Goal: Task Accomplishment & Management: Use online tool/utility

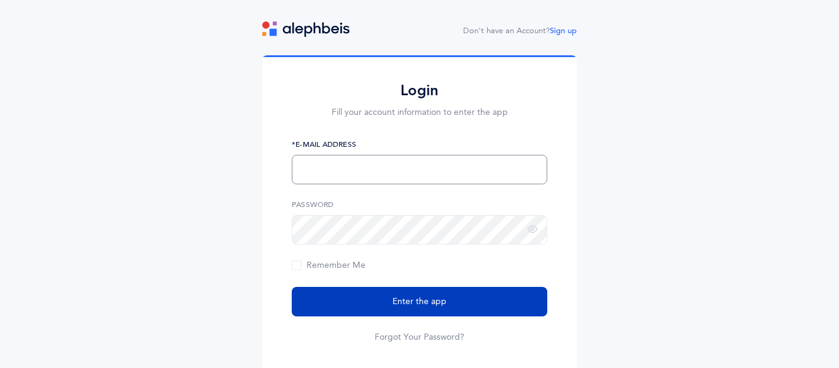
type input "[EMAIL_ADDRESS][DOMAIN_NAME]"
click at [400, 305] on span "Enter the app" at bounding box center [419, 301] width 54 height 13
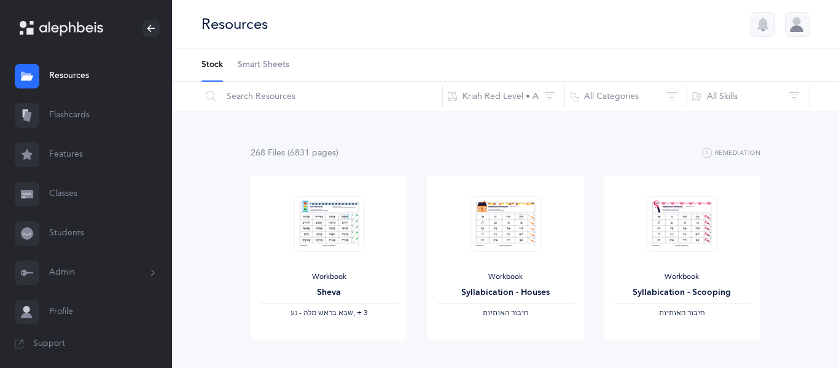
click at [49, 201] on link "Classes" at bounding box center [86, 193] width 172 height 39
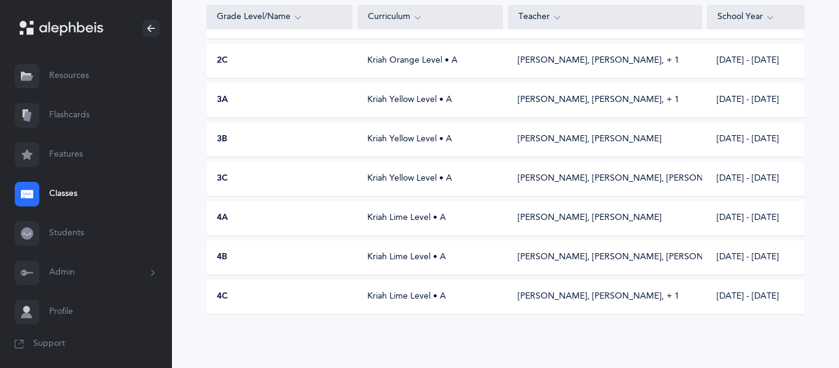
scroll to position [427, 0]
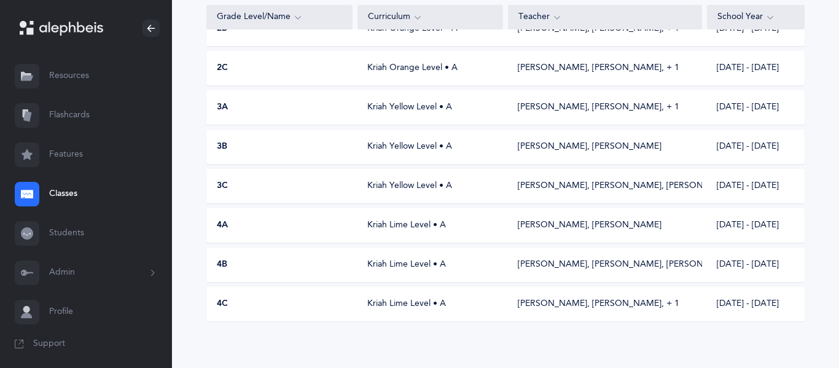
click at [239, 268] on div "4B" at bounding box center [279, 264] width 145 height 12
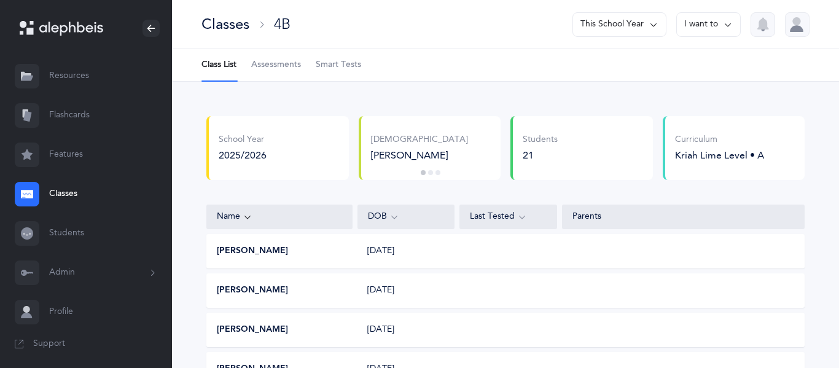
click at [283, 71] on link "Assessments" at bounding box center [276, 65] width 50 height 32
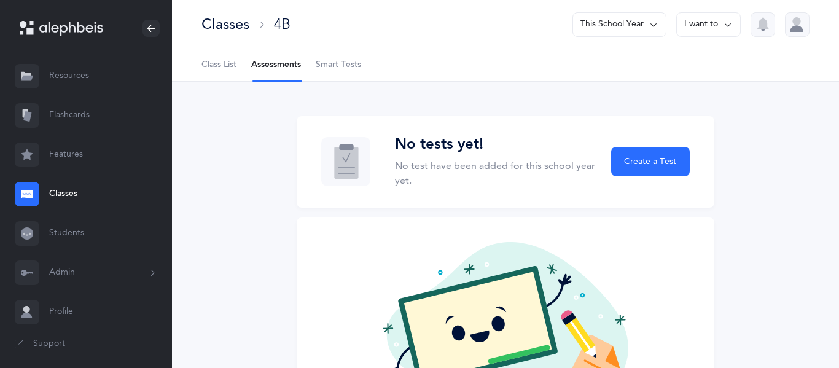
click at [233, 34] on div "Classes 4B This School Year I want to" at bounding box center [505, 24] width 667 height 49
click at [235, 31] on div "Classes" at bounding box center [225, 24] width 48 height 20
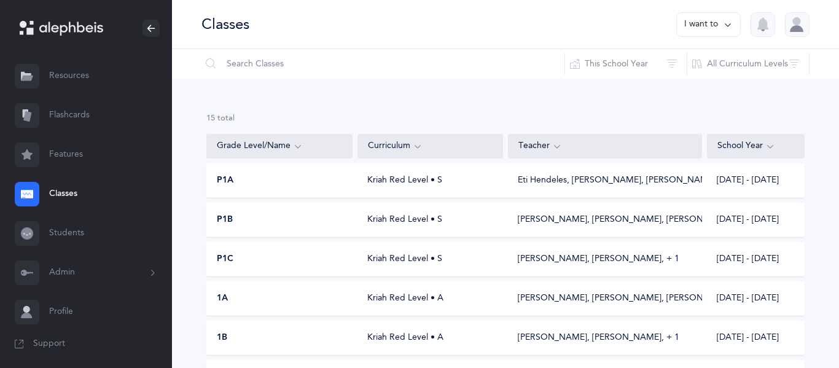
scroll to position [427, 0]
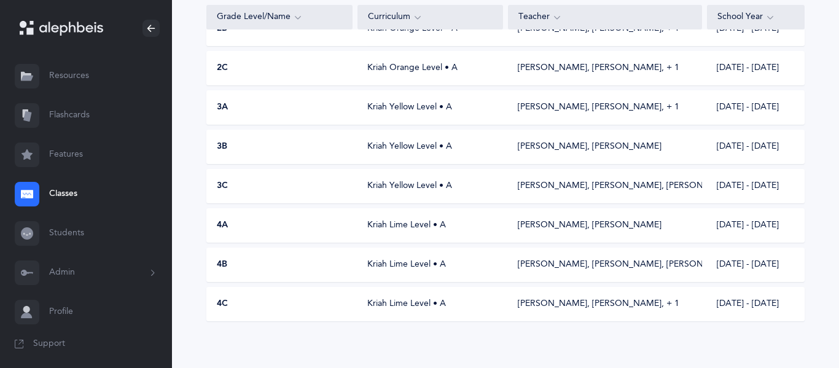
click at [365, 293] on div "4C Kriah Lime Level • A Elisha Ghanooni, Esther Saeedian‪, + 1‬ 2025 - 2026" at bounding box center [505, 304] width 598 height 34
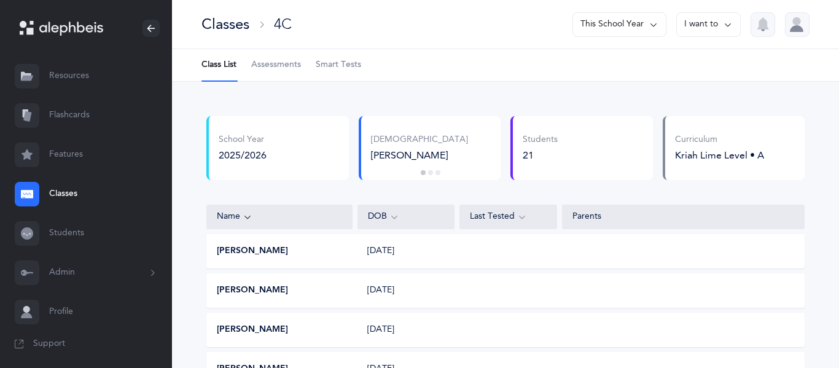
click at [295, 50] on link "Assessments" at bounding box center [276, 65] width 50 height 32
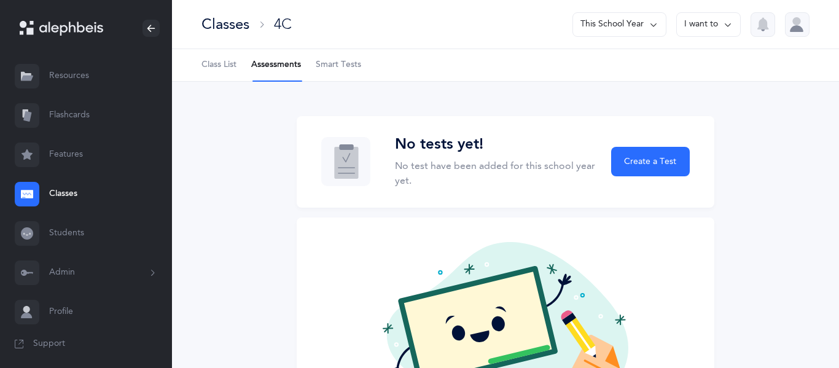
click at [221, 17] on div "Classes" at bounding box center [225, 24] width 48 height 20
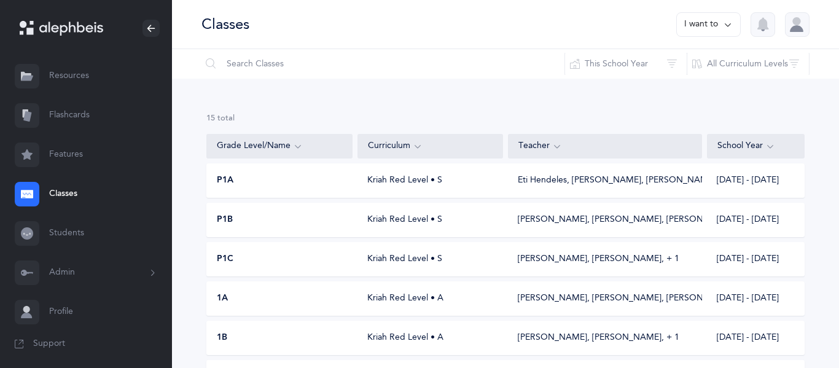
scroll to position [427, 0]
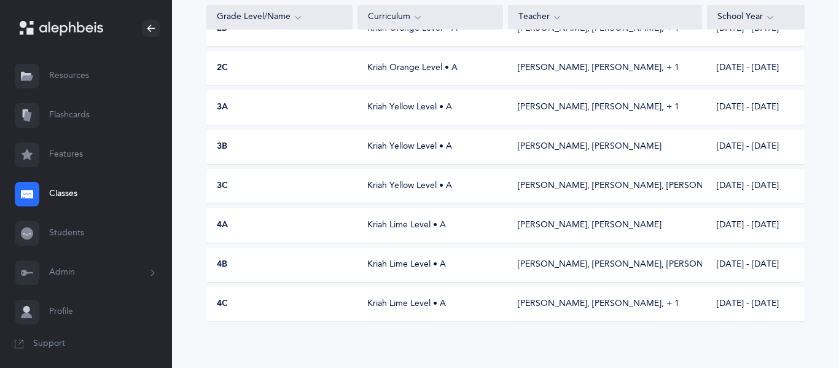
click at [248, 212] on div "4A Kriah Lime Level • A Daniel Amar, Rivky Perkowski 2025 - 2026" at bounding box center [505, 225] width 598 height 34
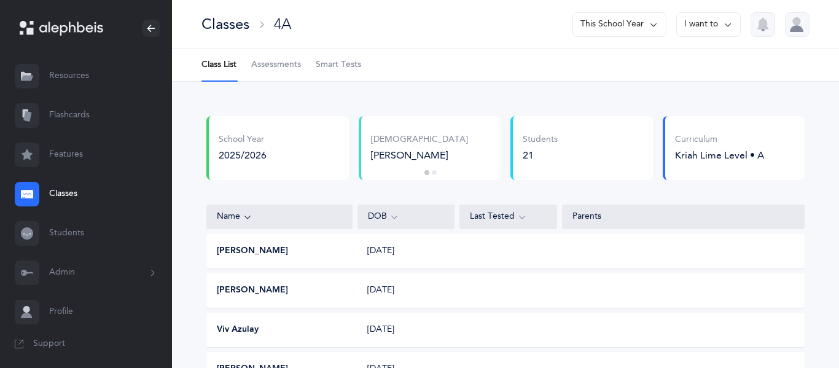
click at [288, 56] on link "Assessments" at bounding box center [276, 65] width 50 height 32
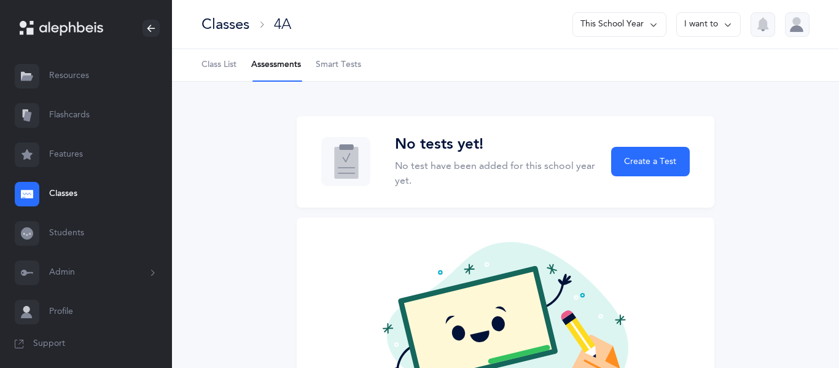
click at [215, 15] on div "Classes" at bounding box center [225, 24] width 48 height 20
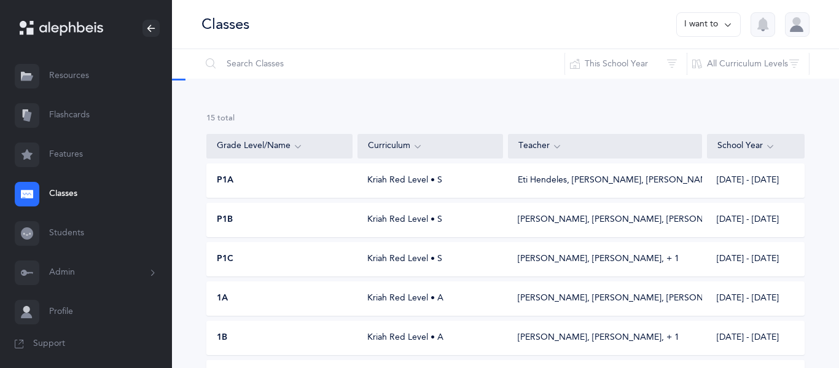
scroll to position [427, 0]
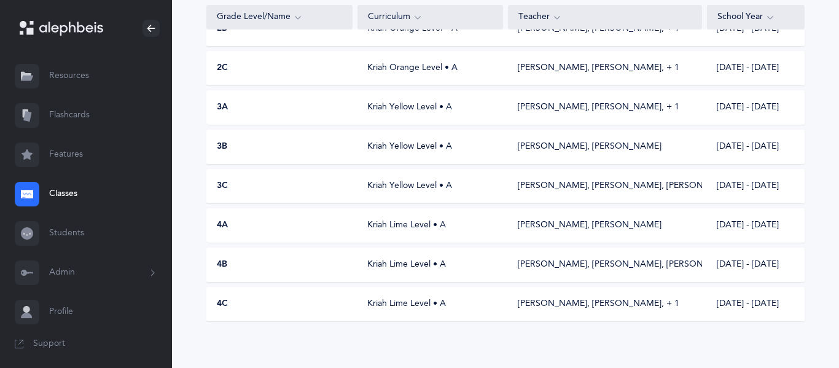
click at [373, 190] on div "Kriah Yellow Level • A" at bounding box center [429, 186] width 145 height 12
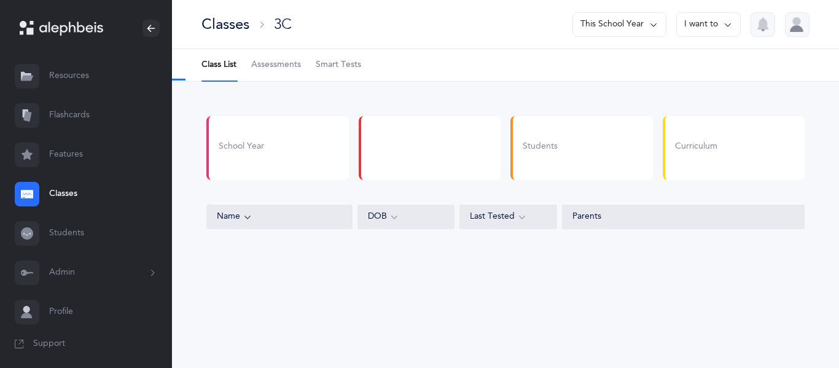
click at [294, 71] on link "Assessments" at bounding box center [276, 65] width 50 height 32
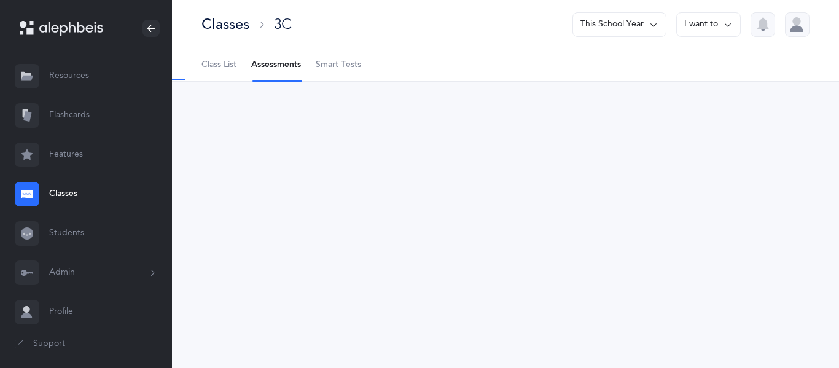
select select "9"
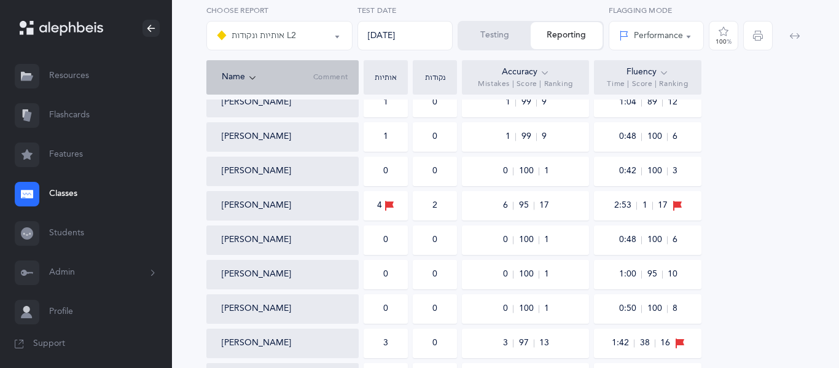
scroll to position [349, 0]
drag, startPoint x: 303, startPoint y: 209, endPoint x: 217, endPoint y: 203, distance: 86.8
click at [217, 203] on div "Scarlett Hascalovici" at bounding box center [282, 204] width 152 height 29
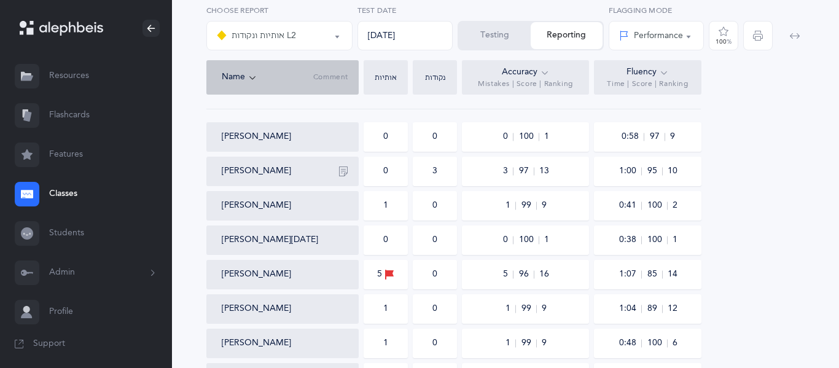
scroll to position [144, 0]
drag, startPoint x: 297, startPoint y: 268, endPoint x: 114, endPoint y: 243, distance: 184.6
click at [114, 243] on main "Shaindy Stewart Resources Resources Flashcards Flashcards Features Features Cla…" at bounding box center [419, 307] width 839 height 903
click at [193, 255] on div "אותיות ונקודות L2 אותיות ונקודות L2 Choose test 09/08/2025 Test Date Testing Re…" at bounding box center [505, 348] width 667 height 821
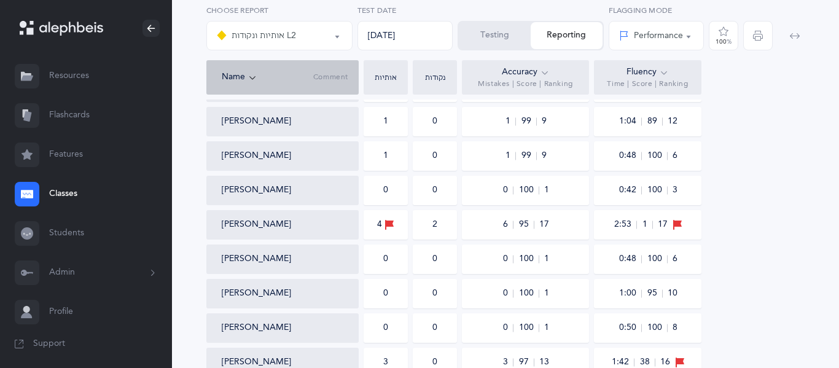
scroll to position [341, 0]
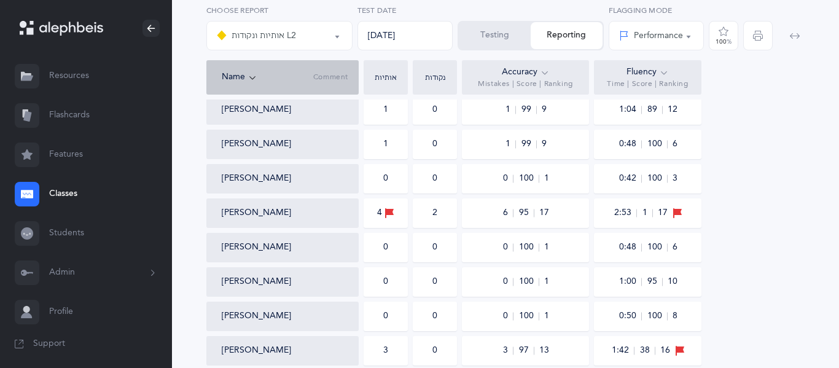
drag, startPoint x: 324, startPoint y: 213, endPoint x: 196, endPoint y: 199, distance: 128.5
click at [196, 199] on div "אותיות ונקודות L2 אותיות ונקודות L2 Choose test 09/08/2025 Test Date Testing Re…" at bounding box center [505, 150] width 667 height 821
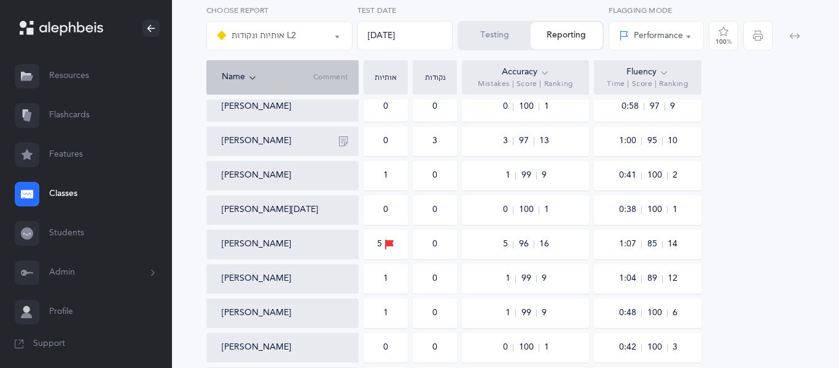
scroll to position [34, 0]
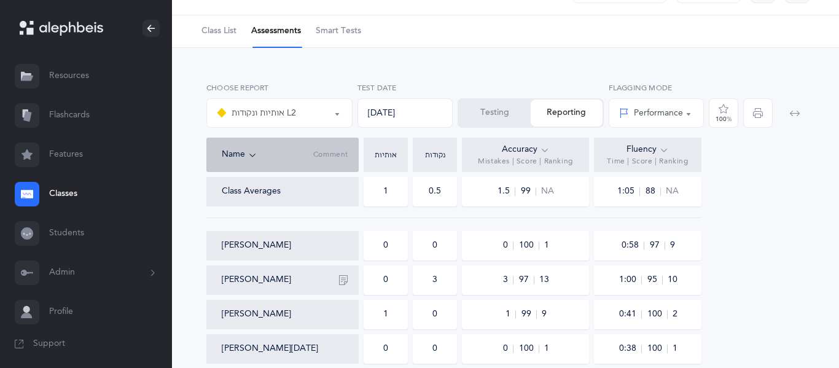
click at [53, 184] on link "Classes" at bounding box center [86, 193] width 172 height 39
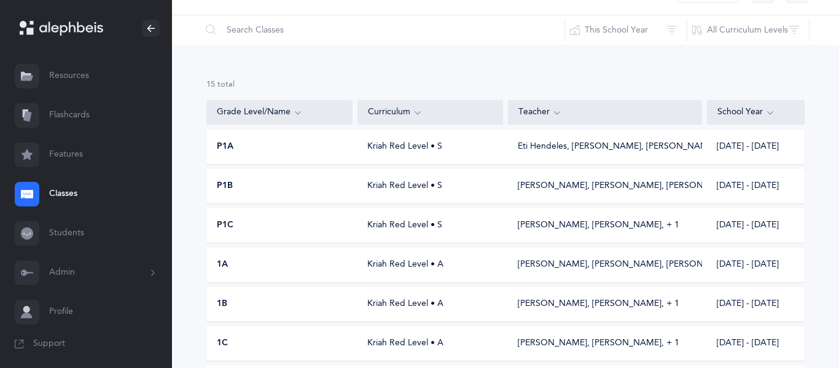
scroll to position [427, 0]
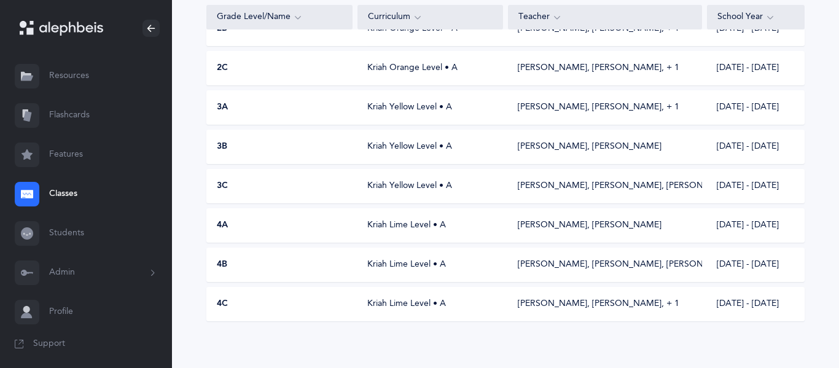
click at [409, 152] on div "3B Kriah Yellow Level • A Bayla Schwarzmer, Chevy Rubnitz 2025 - 2026" at bounding box center [505, 147] width 598 height 34
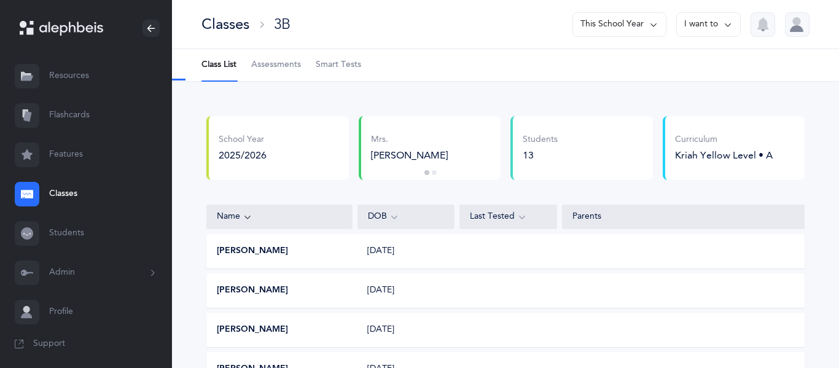
click at [286, 64] on span "Assessments" at bounding box center [276, 65] width 50 height 12
select select "9"
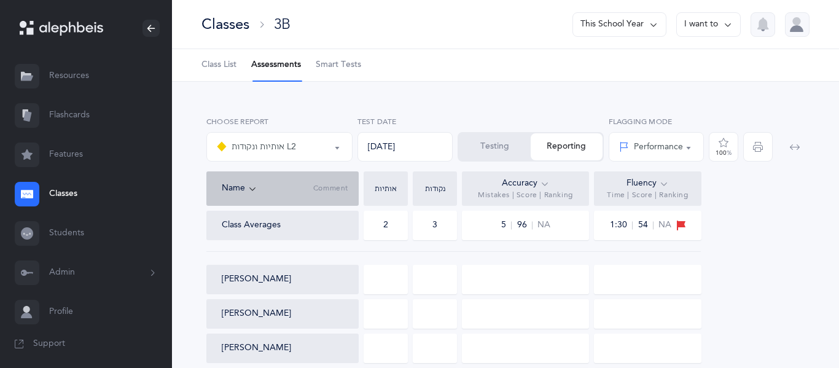
click at [233, 33] on div "Classes" at bounding box center [225, 24] width 48 height 20
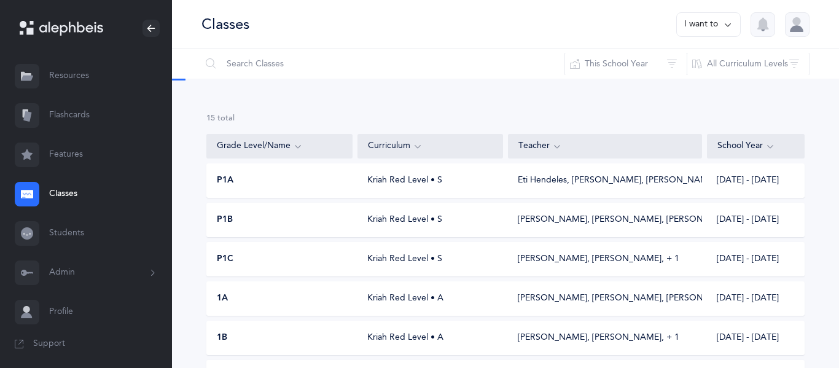
scroll to position [427, 0]
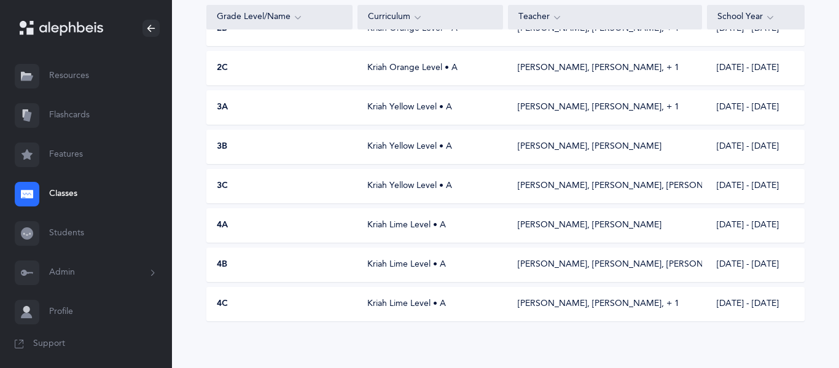
click at [395, 123] on div "3A Kriah Yellow Level • A Bayla Schwarzmer, Sarala Gewirtz‪, + 1‬ 2025 - 2026" at bounding box center [505, 107] width 598 height 34
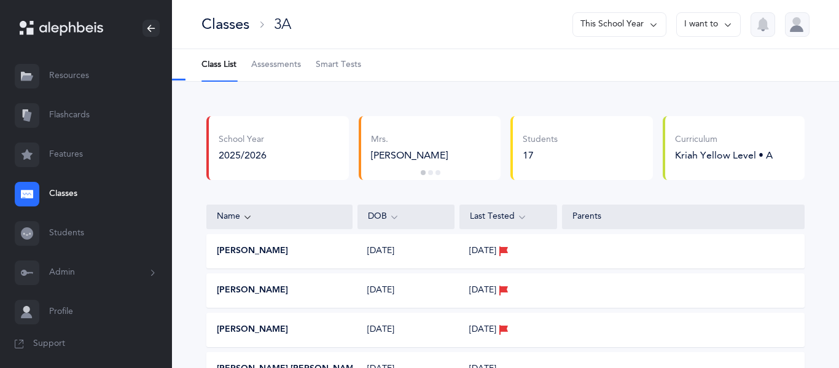
click at [256, 65] on span "Assessments" at bounding box center [276, 65] width 50 height 12
select select "9"
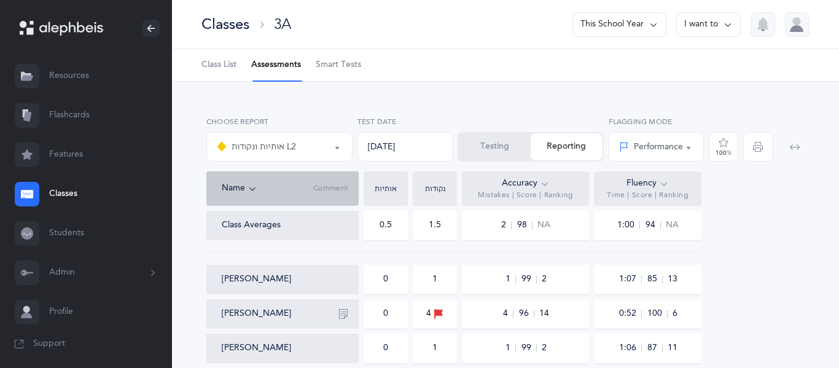
click at [218, 24] on div "Classes" at bounding box center [225, 24] width 48 height 20
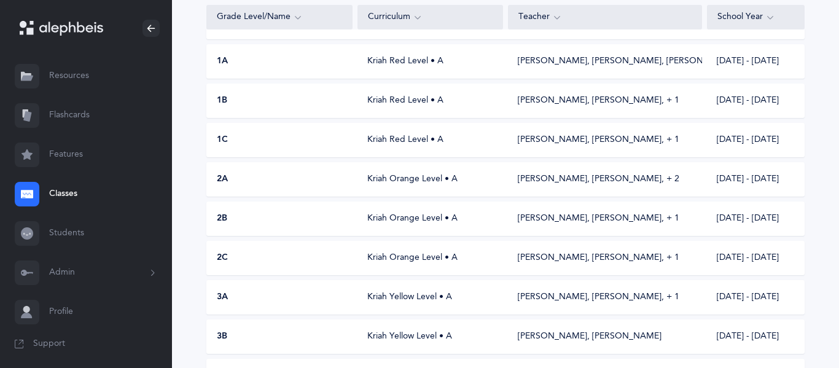
scroll to position [240, 0]
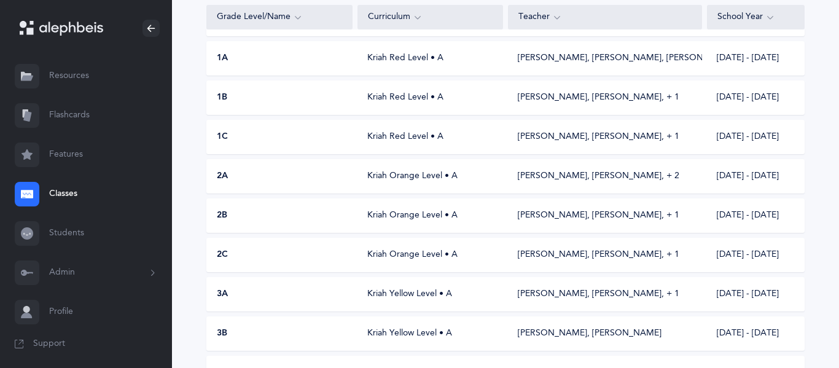
click at [297, 320] on div "3B Kriah Yellow Level • A Bayla Schwarzmer, Chevy Rubnitz 2025 - 2026" at bounding box center [505, 333] width 598 height 34
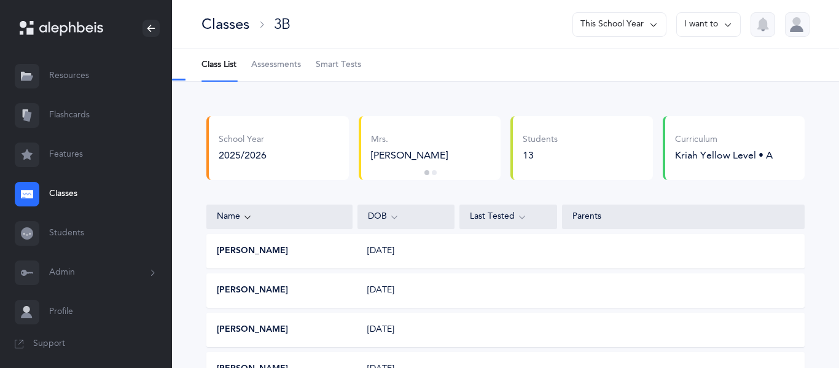
click at [289, 60] on span "Assessments" at bounding box center [276, 65] width 50 height 12
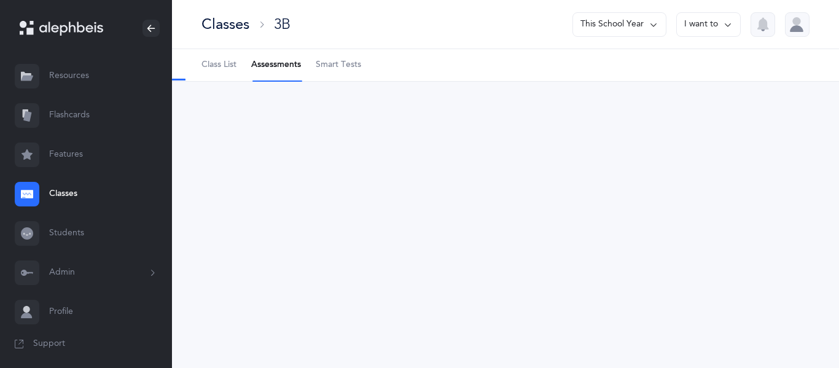
select select "9"
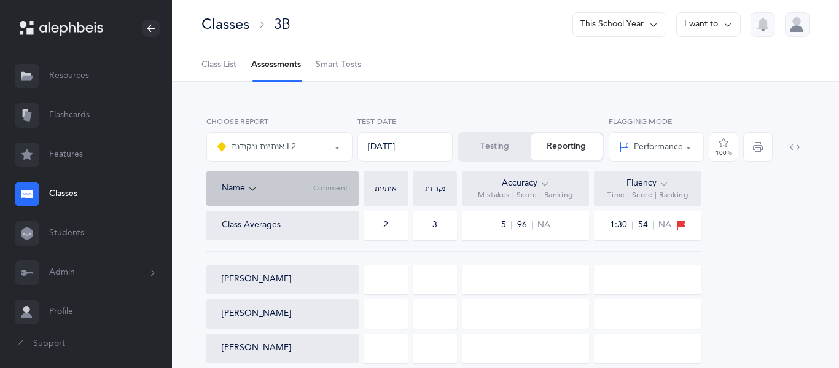
click at [233, 27] on div "Classes" at bounding box center [225, 24] width 48 height 20
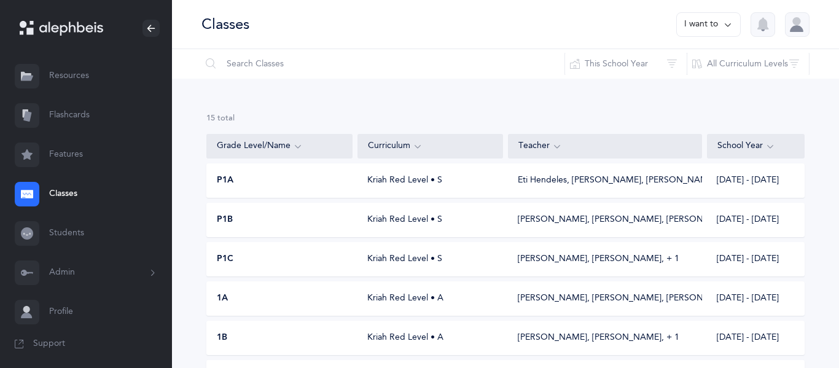
scroll to position [240, 0]
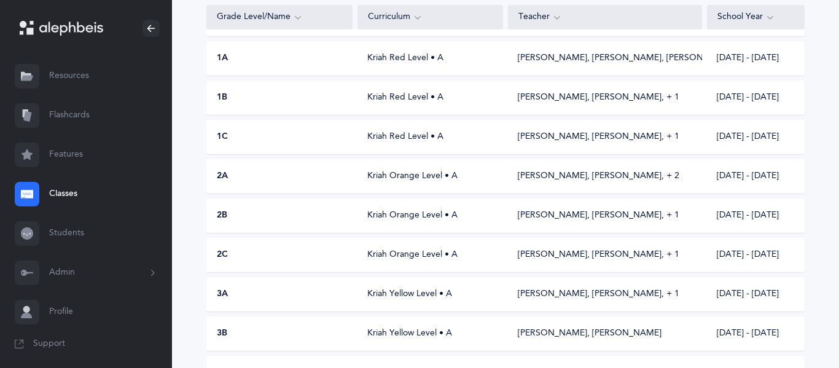
click at [327, 267] on div "2C Kriah Orange Level • A Shaindy Stewart, Racheli Lavaee‪, + 1‬ 2025 - 2026" at bounding box center [505, 255] width 598 height 34
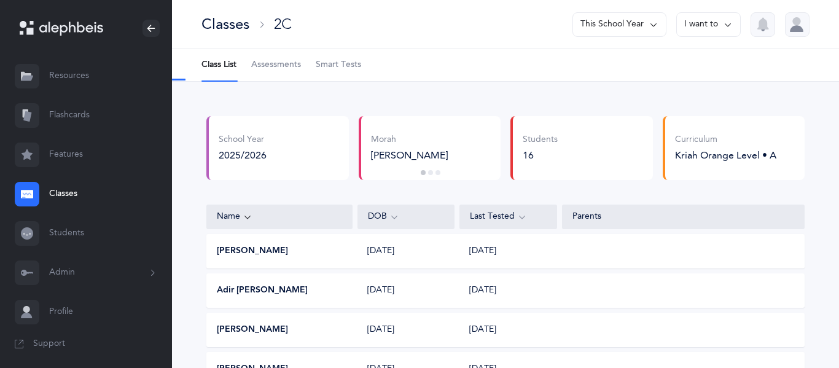
click at [276, 59] on span "Assessments" at bounding box center [276, 65] width 50 height 12
select select "2"
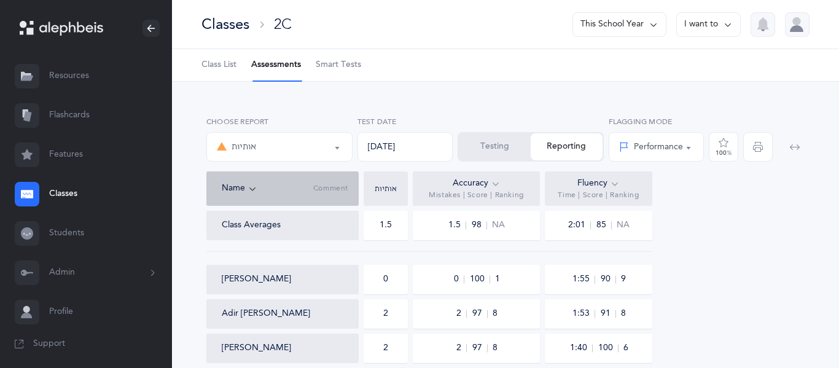
click at [727, 18] on icon at bounding box center [728, 25] width 10 height 14
click at [670, 58] on button "Print reports" at bounding box center [686, 63] width 88 height 22
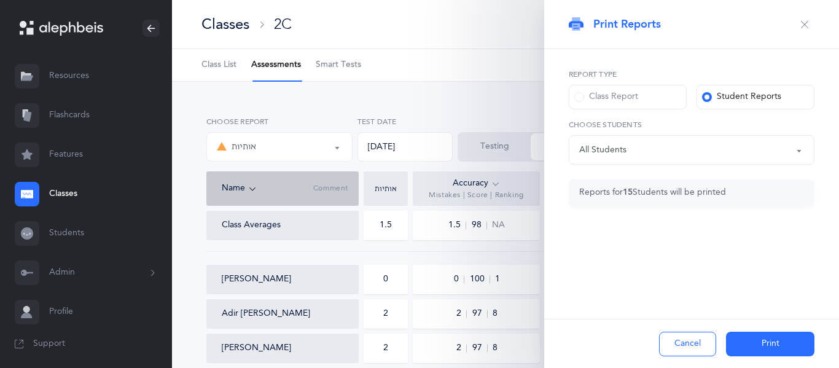
click at [618, 96] on div "Class Report" at bounding box center [606, 97] width 64 height 12
click at [0, 0] on input "Class Report" at bounding box center [0, 0] width 0 height 0
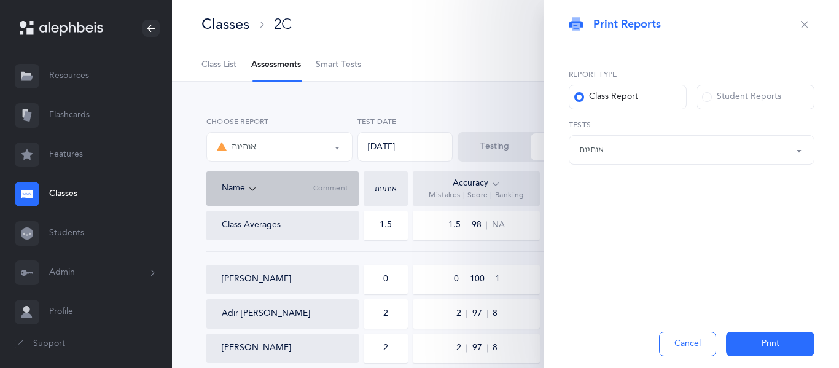
click at [768, 352] on button "Print" at bounding box center [770, 344] width 88 height 25
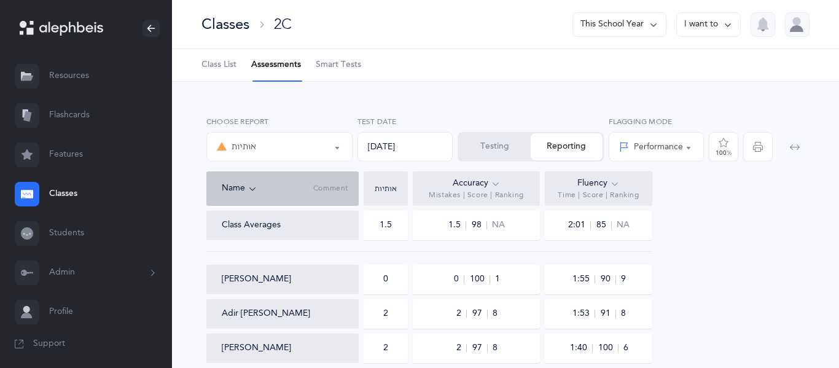
click at [241, 21] on div "Classes" at bounding box center [225, 24] width 48 height 20
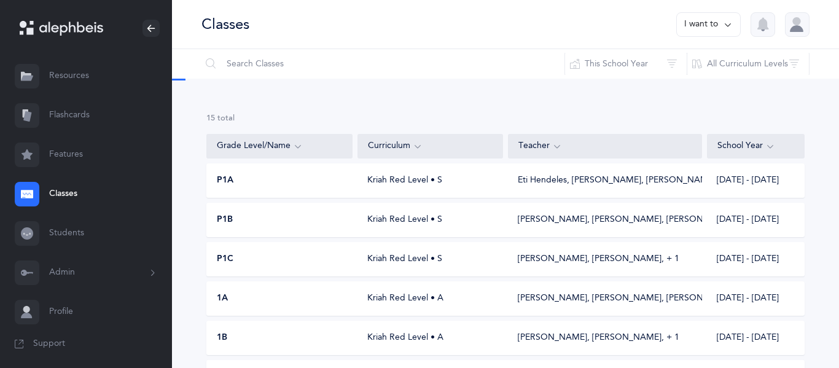
scroll to position [240, 0]
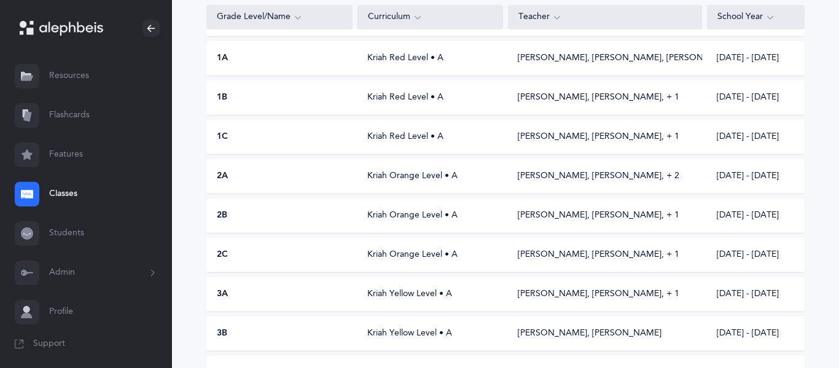
click at [291, 226] on div "2B Kriah Orange Level • A Andi Schochet, Rachel Khorramian‪, + 1‬ 2025 - 2026" at bounding box center [505, 215] width 598 height 34
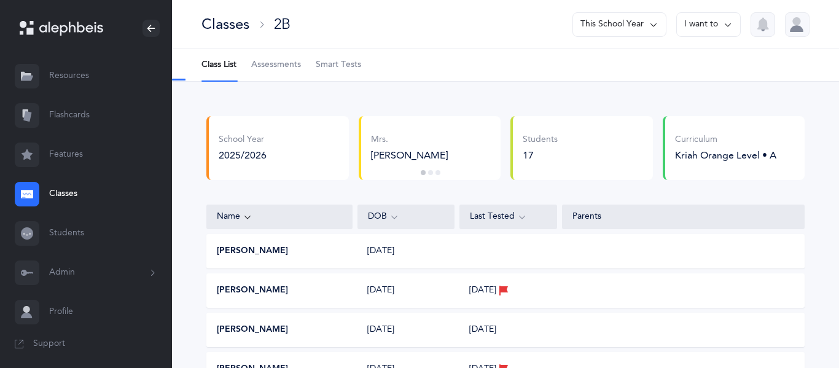
select select "2"
click at [272, 71] on span "Assessments" at bounding box center [276, 65] width 50 height 12
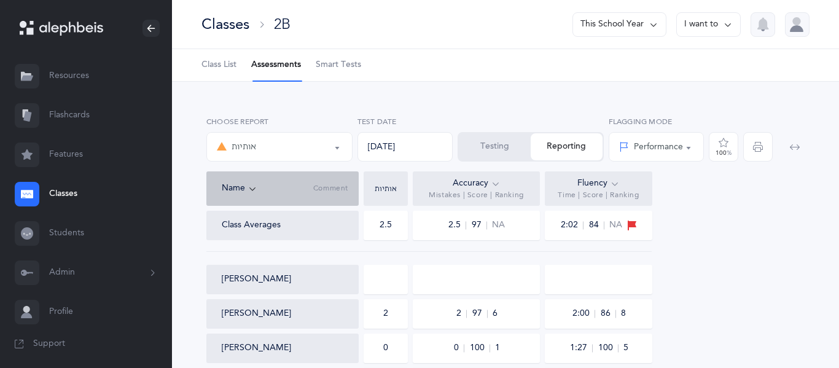
click at [688, 23] on button "I want to" at bounding box center [708, 24] width 64 height 25
click at [691, 52] on button "Print reports" at bounding box center [686, 63] width 88 height 22
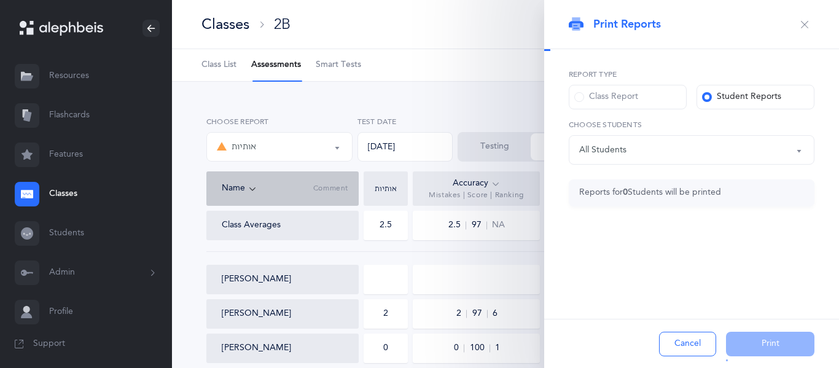
click at [611, 98] on div "Class Report" at bounding box center [606, 97] width 64 height 12
click at [0, 0] on input "Class Report" at bounding box center [0, 0] width 0 height 0
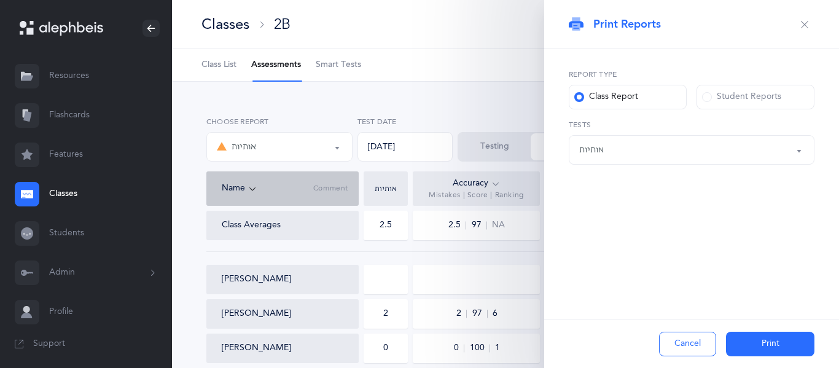
click at [740, 347] on button "Print" at bounding box center [770, 344] width 88 height 25
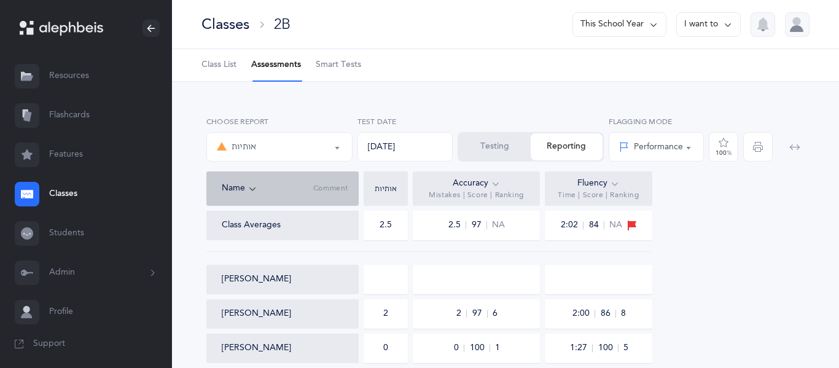
click at [237, 18] on div "Classes" at bounding box center [225, 24] width 48 height 20
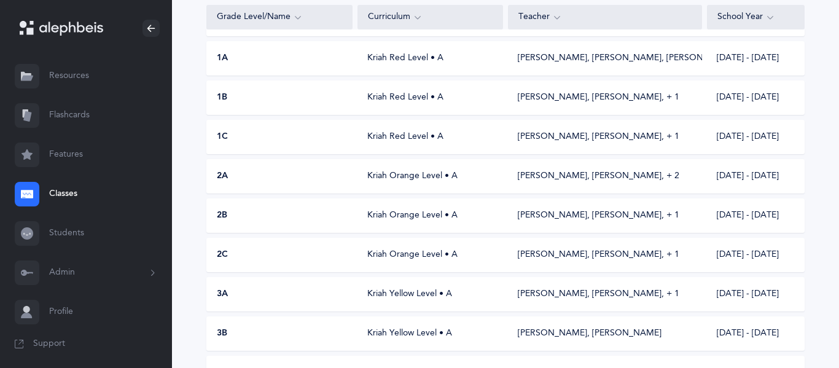
click at [354, 178] on div "2A Kriah Orange Level • A Andi Schochet, Rachel Khorramian‪, + 2‬ 2025 - 2026" at bounding box center [505, 176] width 598 height 34
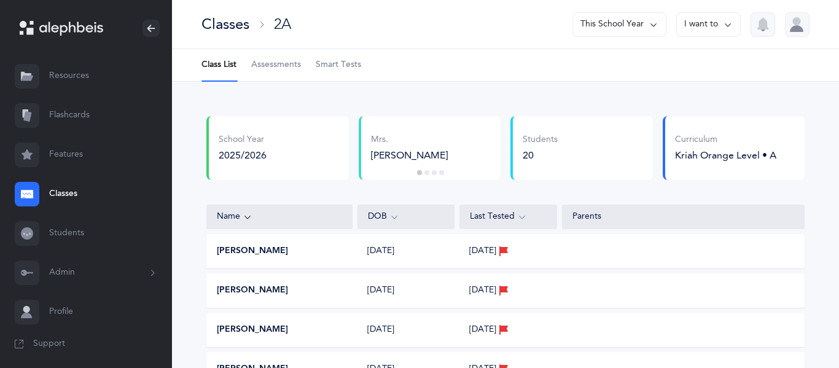
click at [438, 40] on div "Classes 2A This School Year I want to" at bounding box center [505, 24] width 667 height 49
click at [292, 64] on span "Assessments" at bounding box center [276, 65] width 50 height 12
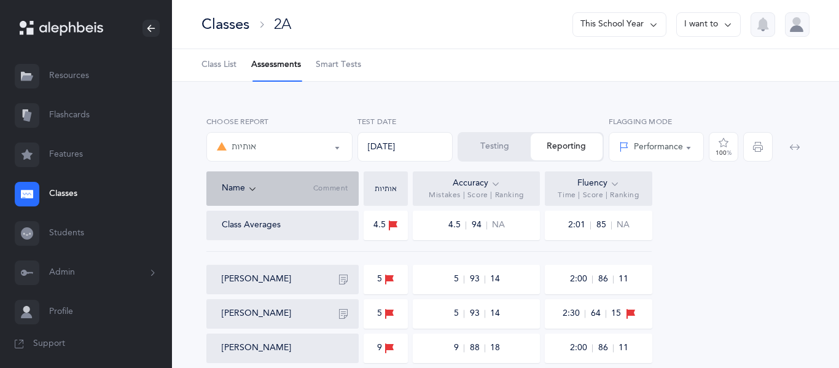
click at [713, 24] on button "I want to" at bounding box center [708, 24] width 64 height 25
click at [698, 65] on button "Print reports" at bounding box center [686, 63] width 88 height 22
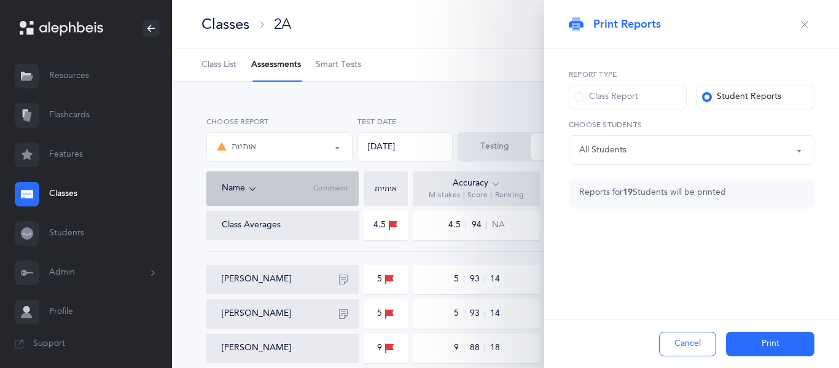
click at [593, 90] on label "Class Report" at bounding box center [627, 97] width 118 height 25
click at [0, 0] on input "Class Report" at bounding box center [0, 0] width 0 height 0
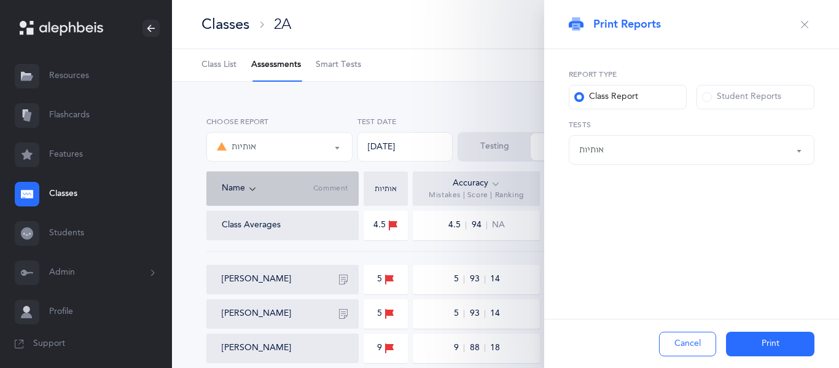
click at [774, 342] on button "Print" at bounding box center [770, 344] width 88 height 25
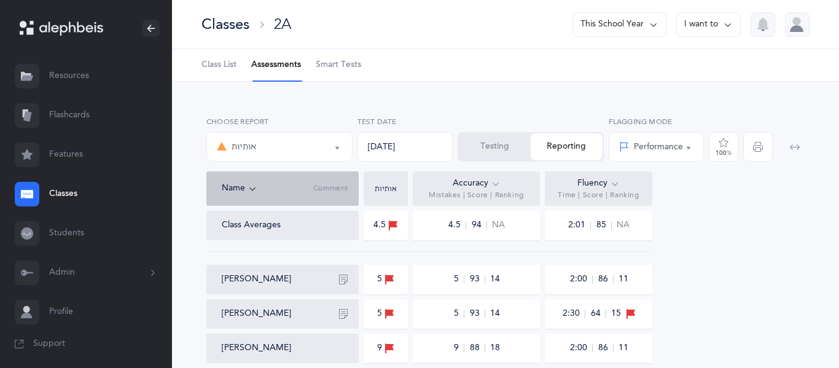
click at [217, 24] on div "Classes" at bounding box center [225, 24] width 48 height 20
